Goal: Information Seeking & Learning: Learn about a topic

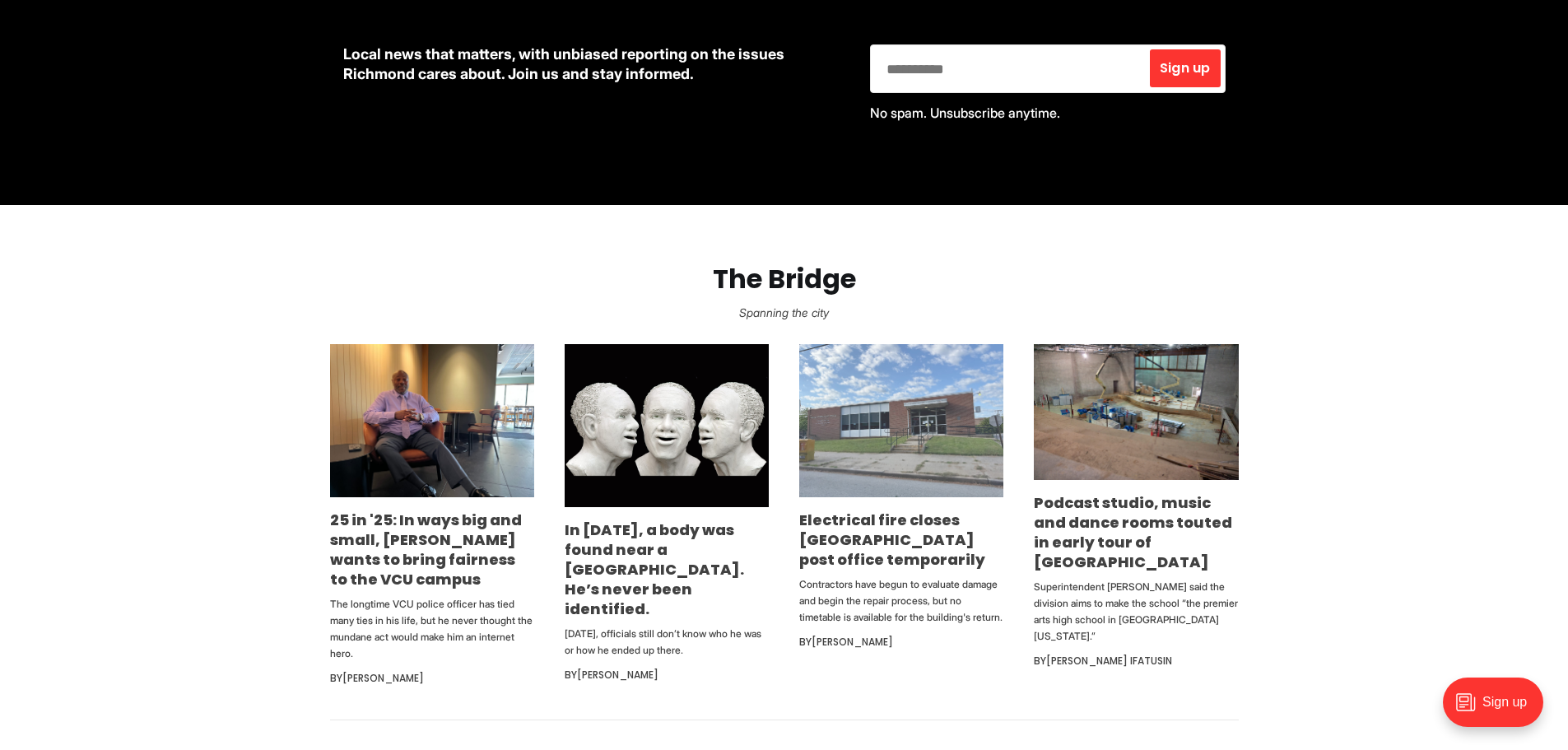
scroll to position [823, 0]
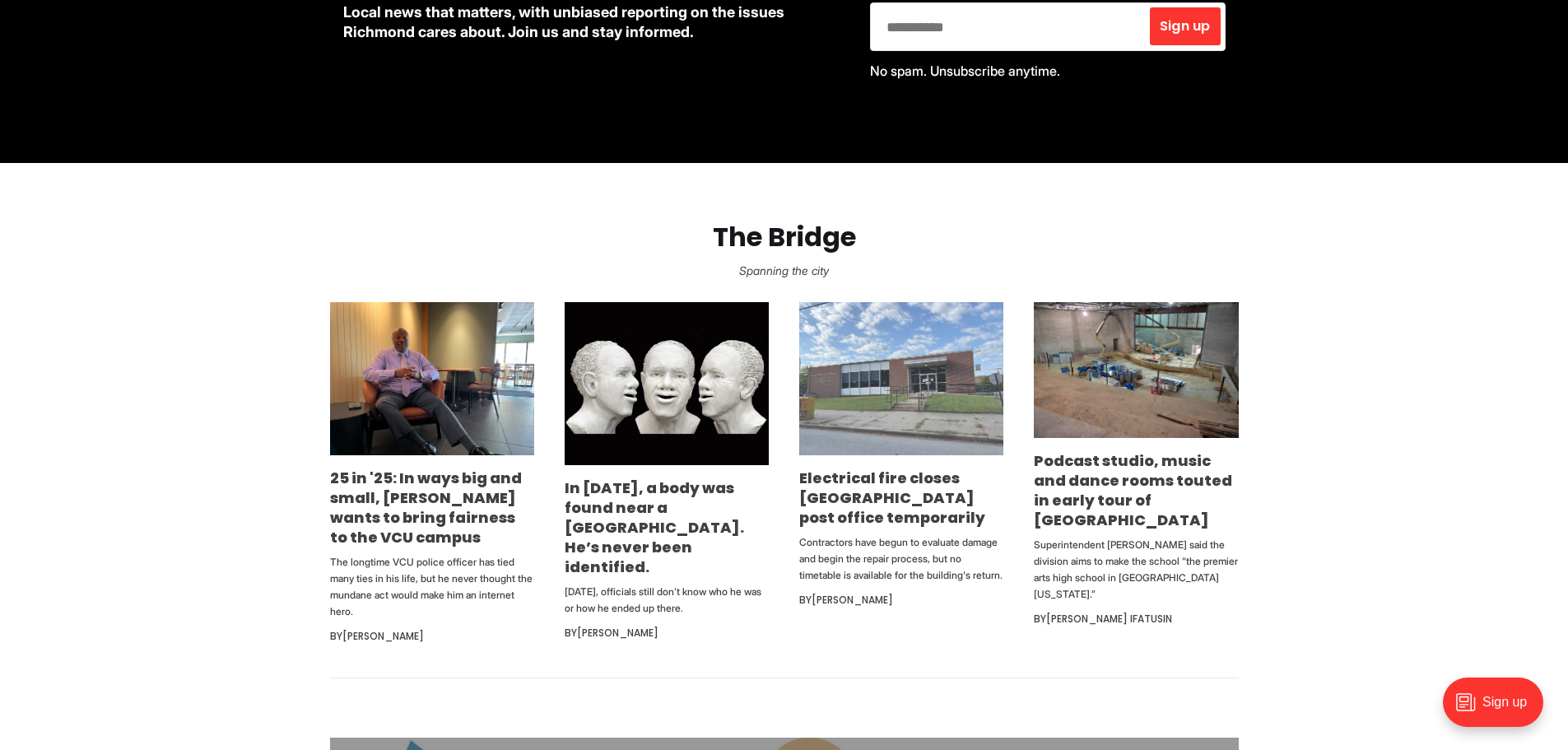
click at [888, 385] on img at bounding box center [902, 379] width 204 height 153
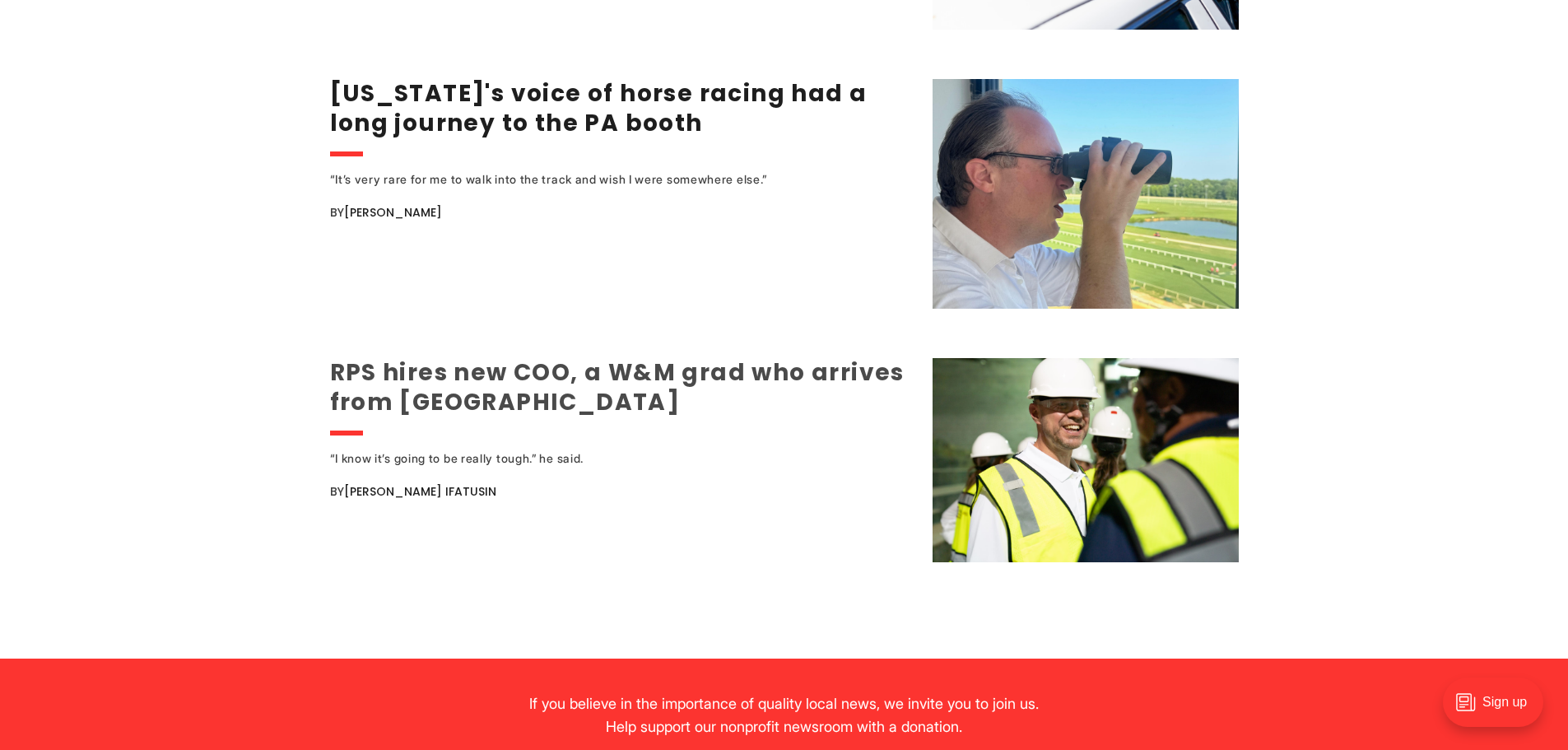
scroll to position [3212, 0]
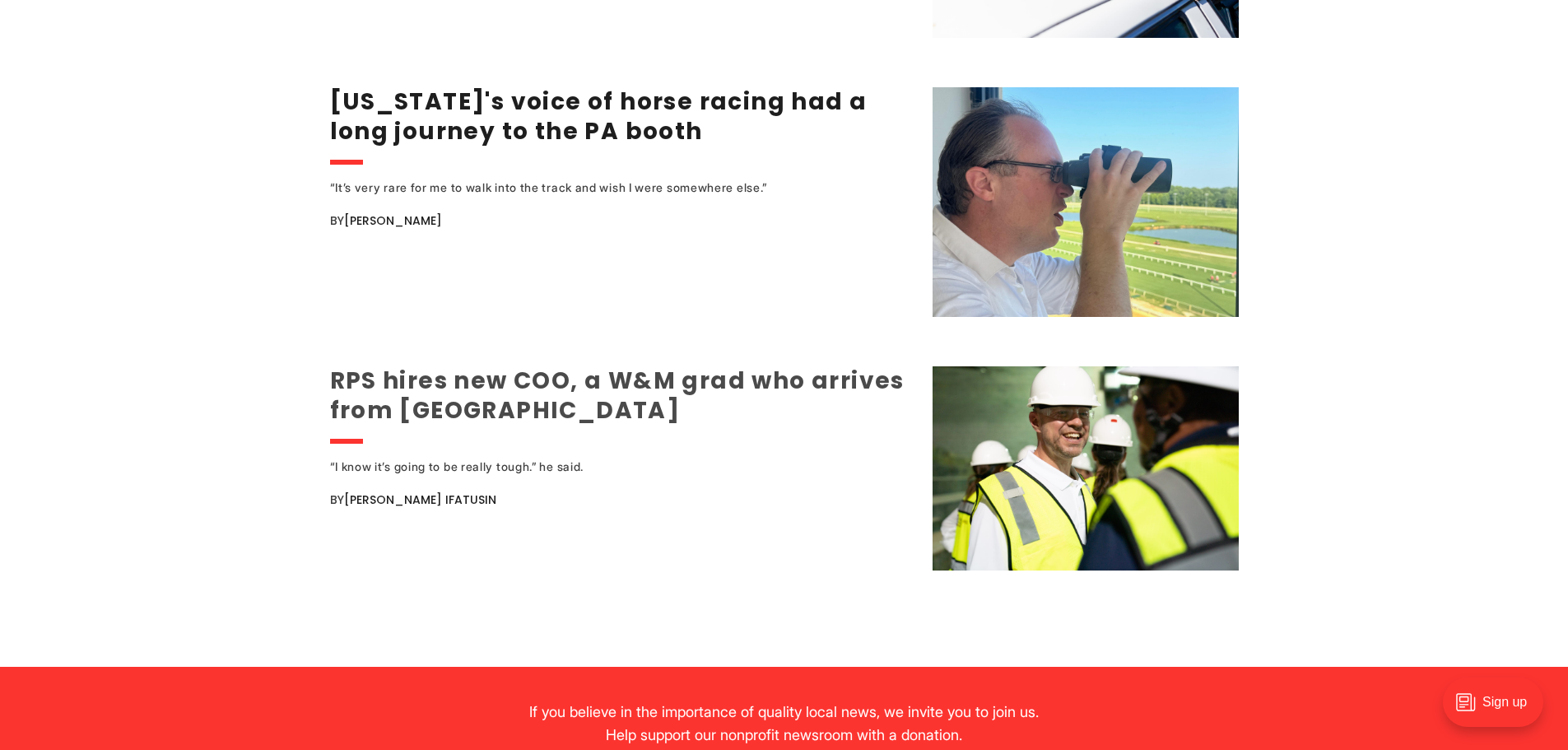
click at [544, 386] on link "RPS hires new COO, a W&M grad who arrives from [GEOGRAPHIC_DATA]" at bounding box center [617, 396] width 574 height 62
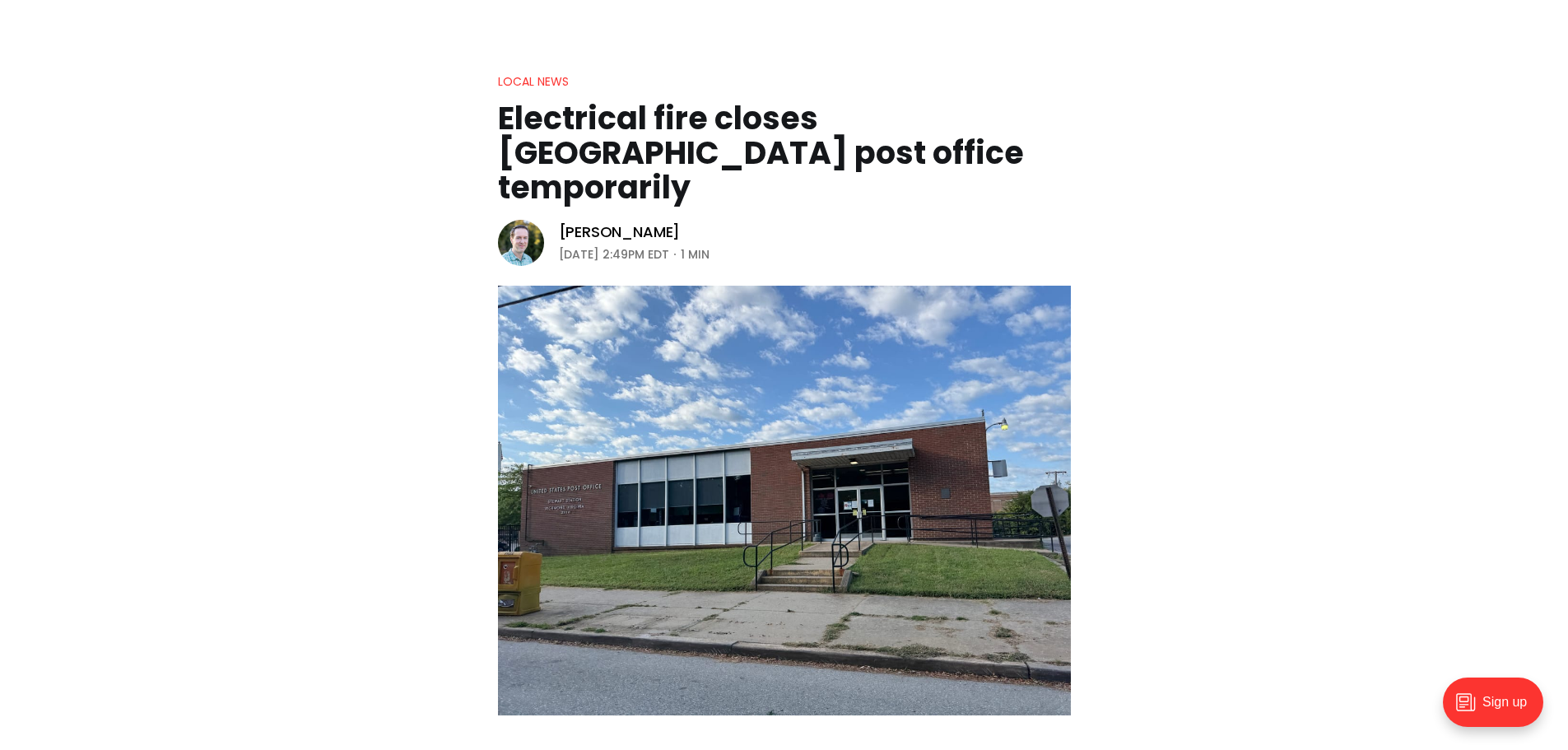
scroll to position [82, 0]
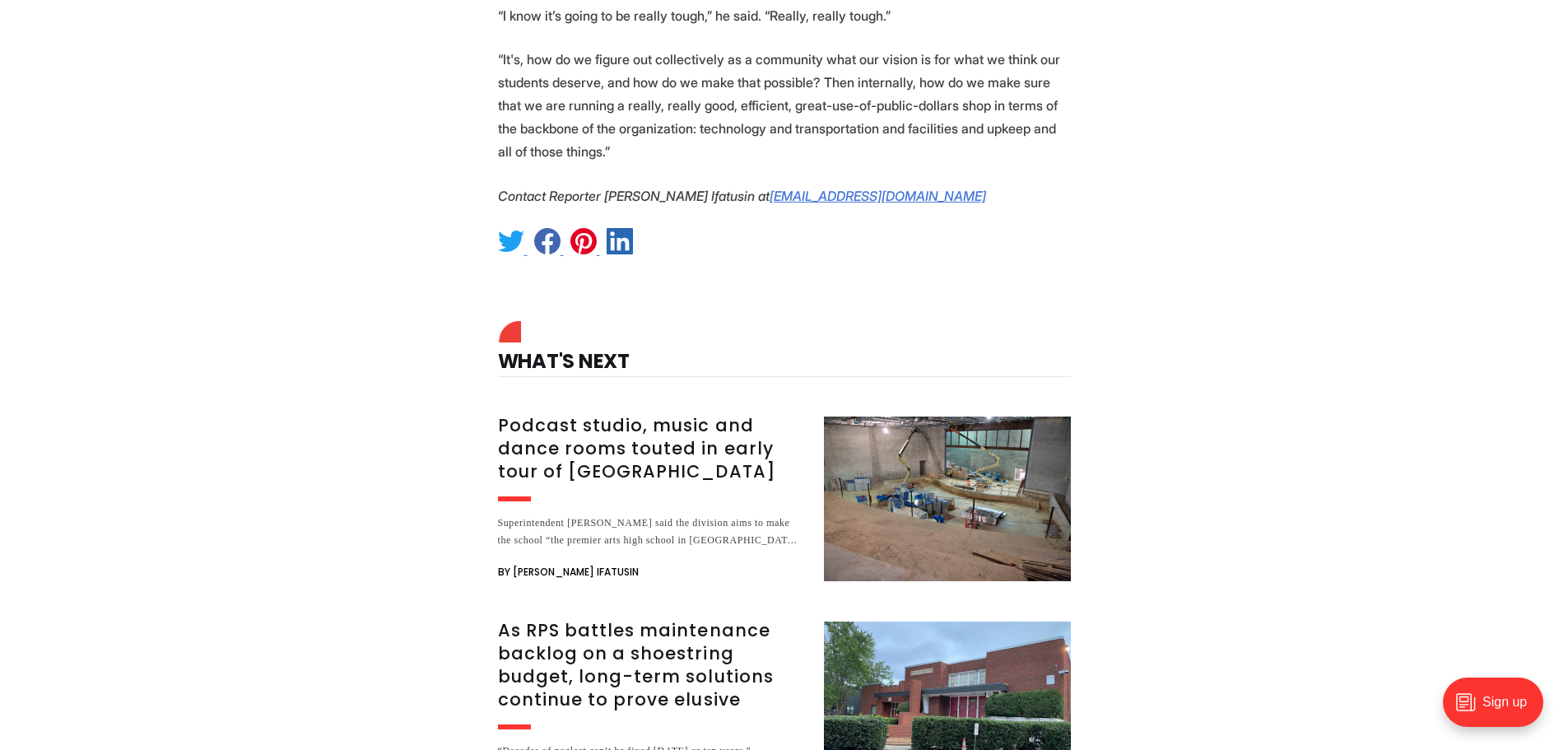
scroll to position [2306, 0]
